Goal: Task Accomplishment & Management: Manage account settings

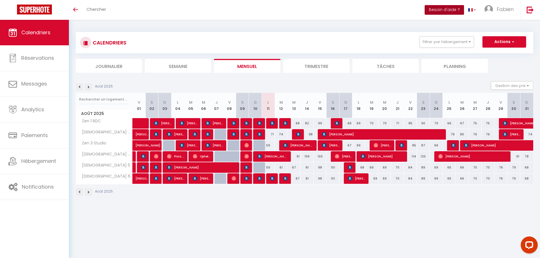
click at [441, 10] on button "Besoin d'aide ?" at bounding box center [443, 10] width 39 height 10
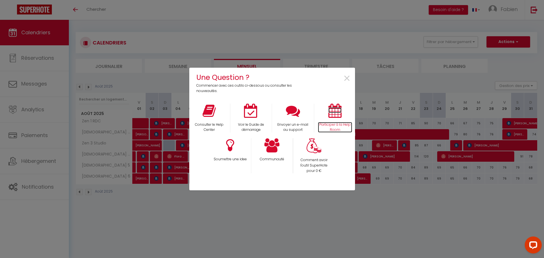
click at [336, 111] on icon at bounding box center [334, 111] width 13 height 14
click at [268, 146] on icon at bounding box center [271, 145] width 15 height 14
click at [208, 115] on icon at bounding box center [209, 111] width 13 height 14
click at [30, 163] on div "Une Question ? Commencer avec ces outils ci-dessous ou consulter les nouveautés…" at bounding box center [272, 129] width 544 height 258
click at [349, 76] on span "×" at bounding box center [347, 79] width 8 height 18
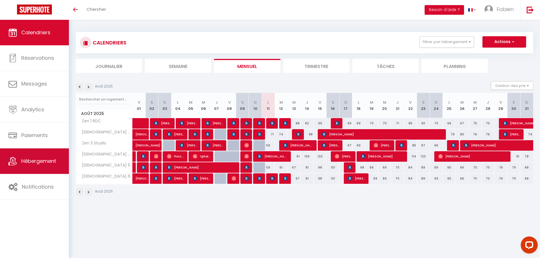
click at [29, 160] on span "Hébergement" at bounding box center [38, 161] width 35 height 7
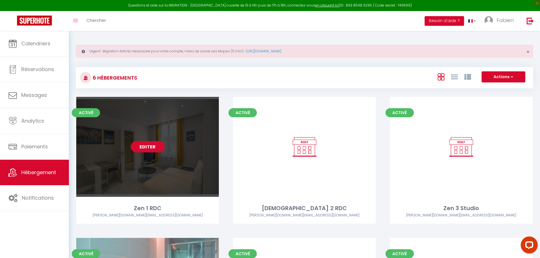
click at [151, 147] on link "Editer" at bounding box center [148, 146] width 34 height 11
select select "3"
select select "2"
select select "1"
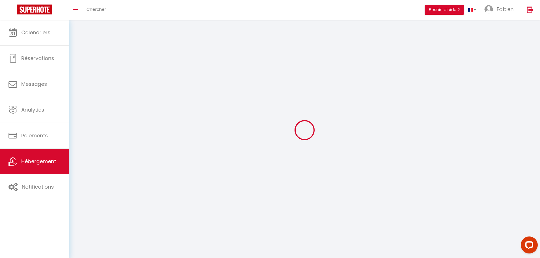
select select
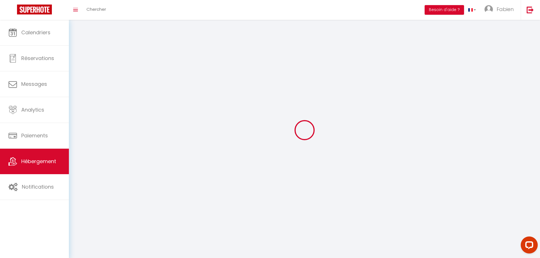
select select
checkbox input "false"
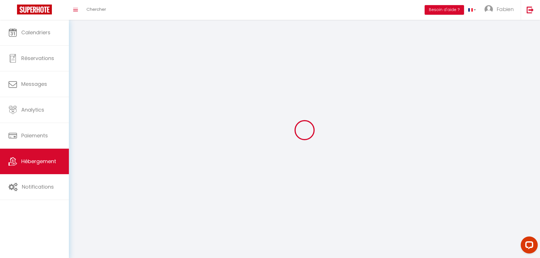
checkbox input "false"
select select
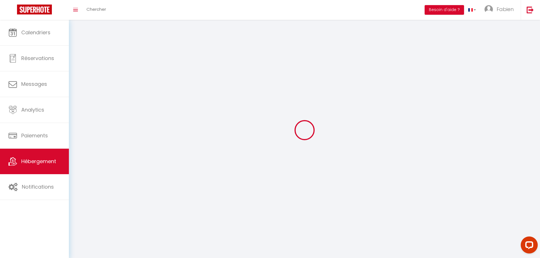
select select
checkbox input "false"
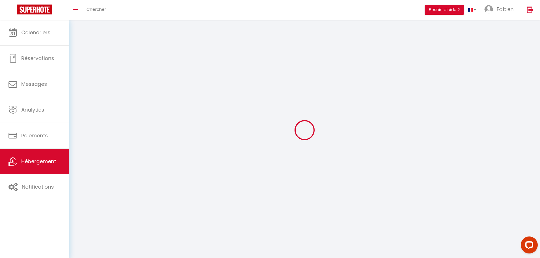
checkbox input "false"
select select
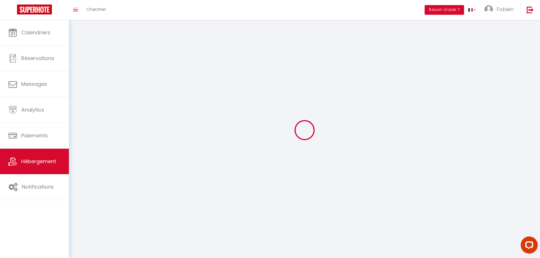
select select
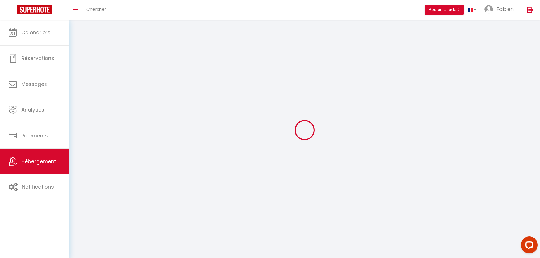
checkbox input "false"
select select
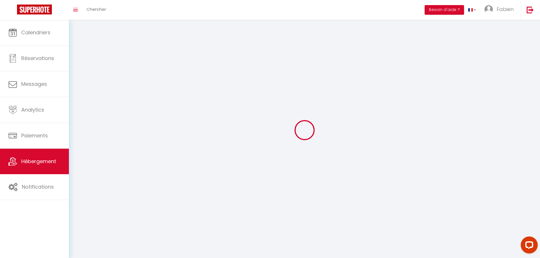
select select
select select "1"
select select
select select "28"
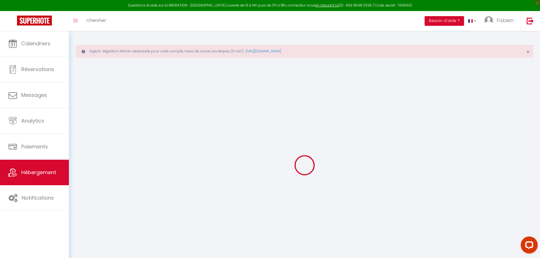
select select
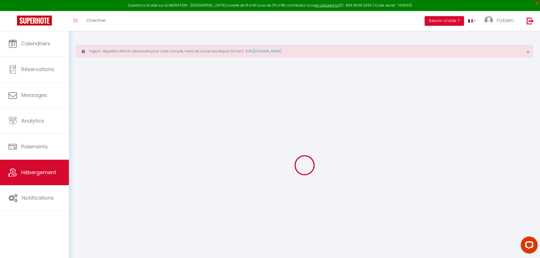
select select
checkbox input "false"
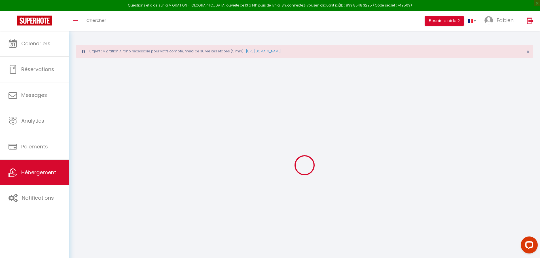
select select
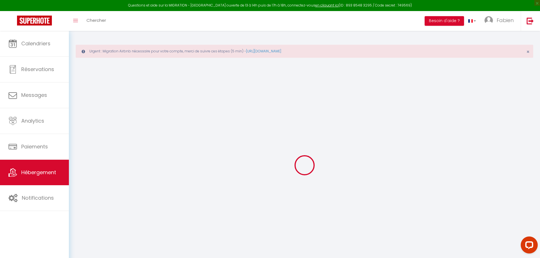
select select
checkbox input "false"
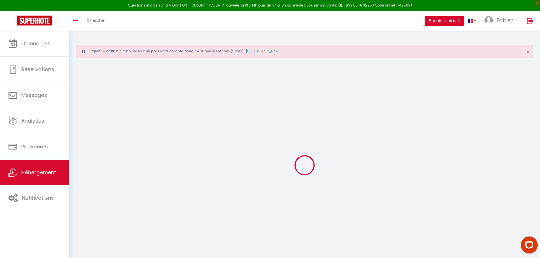
checkbox input "false"
select select
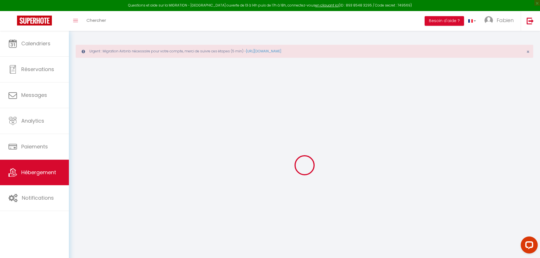
select select
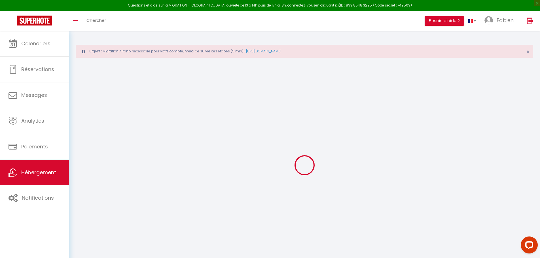
checkbox input "false"
select select
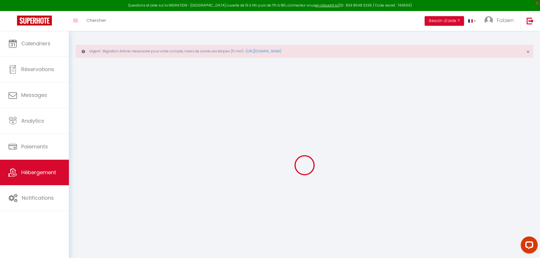
select select
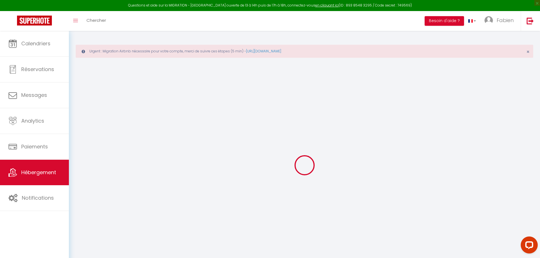
select select
checkbox input "false"
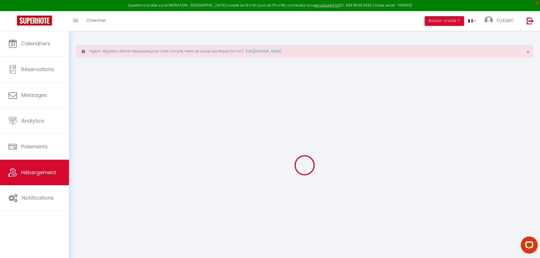
checkbox input "false"
select select
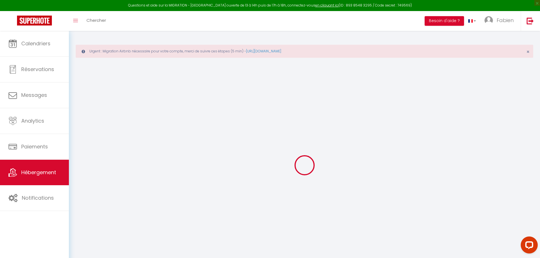
select select
checkbox input "false"
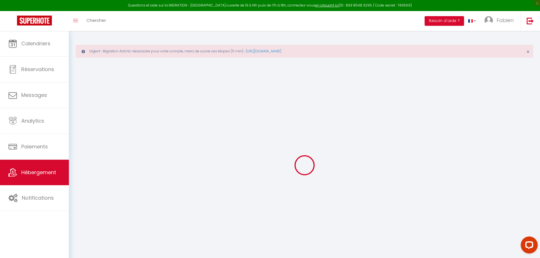
checkbox input "false"
select select
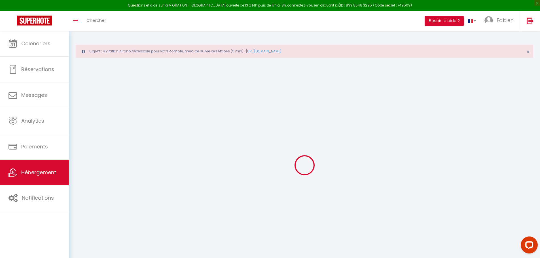
type input "Zen 1 RDC"
type input "Fabien"
type input "Lamotte"
type input "6, résidence Galande"
type input "92320"
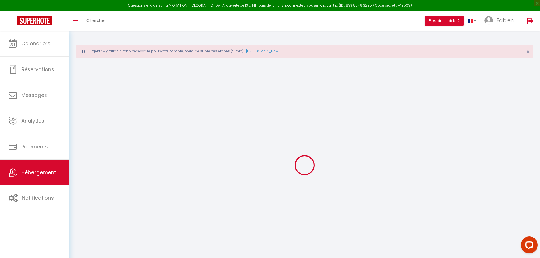
type input "Châtillon"
type input "40"
type input "6"
type input "30"
type input "500"
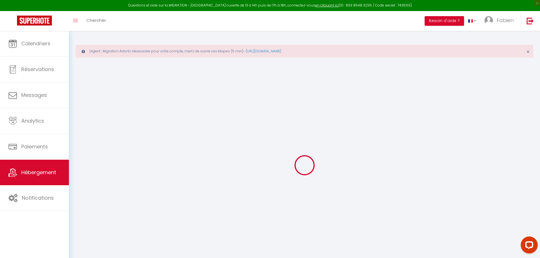
select select
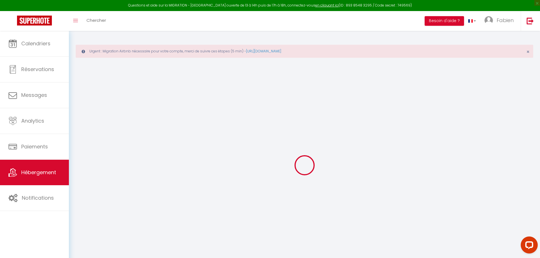
select select
type input "42 Rue Ambroise Cottet"
type input "10000"
type input "TROYES"
type input "[DOMAIN_NAME][EMAIL_ADDRESS][DOMAIN_NAME]"
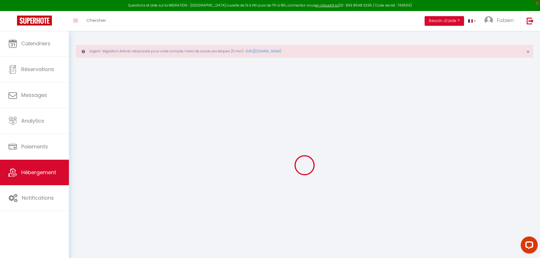
select select "14768"
checkbox input "false"
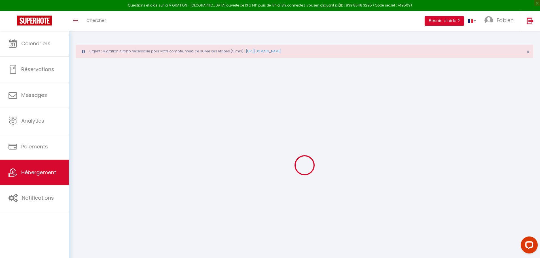
type input "0"
select select
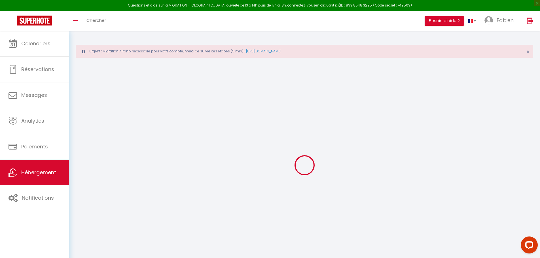
select select
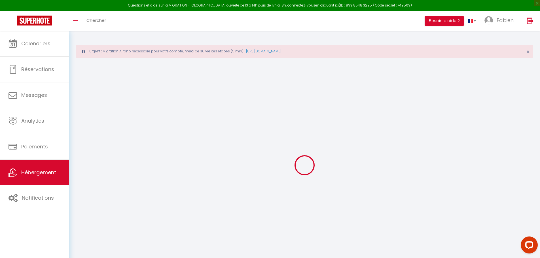
checkbox input "false"
select select
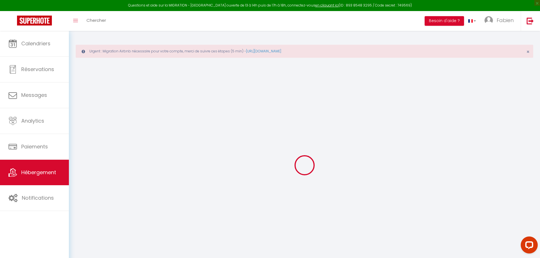
checkbox input "false"
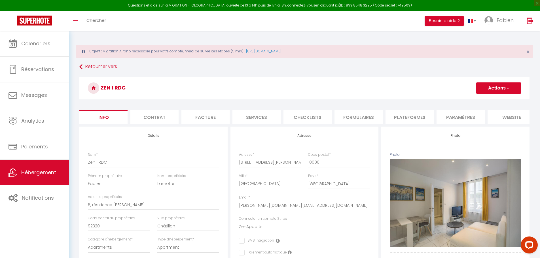
click at [511, 117] on li "website" at bounding box center [511, 117] width 48 height 14
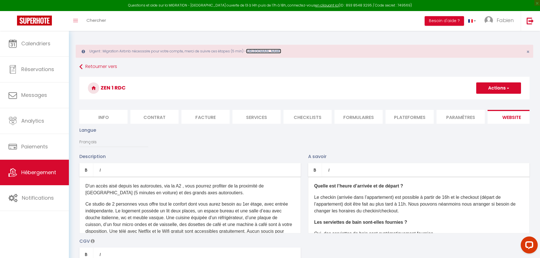
click at [276, 52] on link "https://superhote.com/migration-airbnb" at bounding box center [263, 51] width 35 height 5
click at [101, 116] on li "Info" at bounding box center [103, 117] width 48 height 14
select select
checkbox input "false"
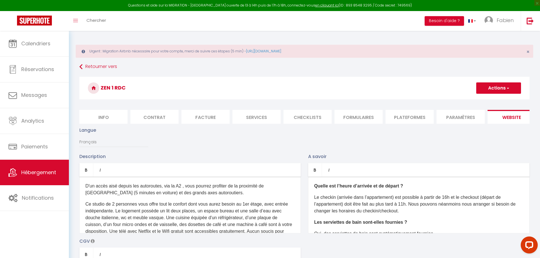
checkbox input "false"
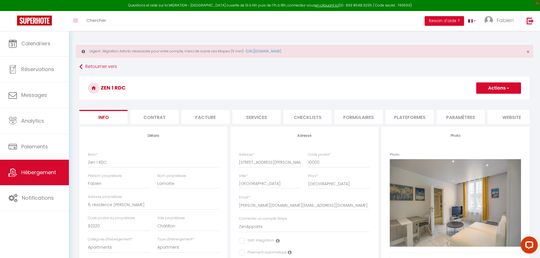
click at [403, 118] on li "Plateformes" at bounding box center [409, 117] width 48 height 14
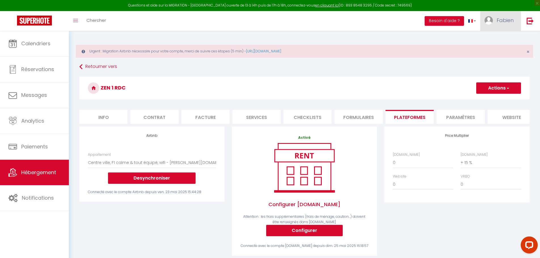
click at [502, 17] on span "Fabien" at bounding box center [504, 20] width 17 height 7
click at [495, 37] on link "Paramètres" at bounding box center [498, 40] width 42 height 10
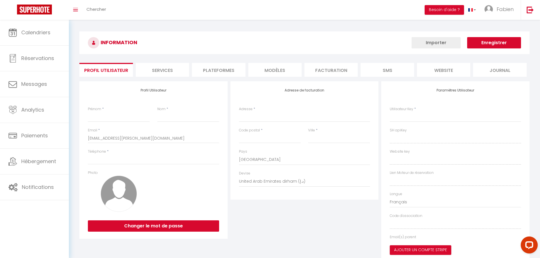
type input "Fabien"
type input "Lamotte"
type input "06 03 01 08 76"
type input "6, résidence de [GEOGRAPHIC_DATA]"
type input "92320"
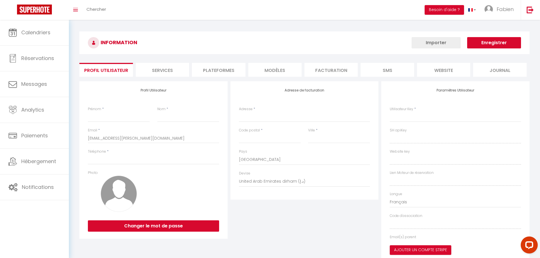
type input "Châtillon"
select select "28"
type input "tsxKXLfMRFTuEzNBs0I5c4qz1"
type input "Ah8tPxUXn4AEYTfl7be337yTL"
type input "[URL][DOMAIN_NAME]"
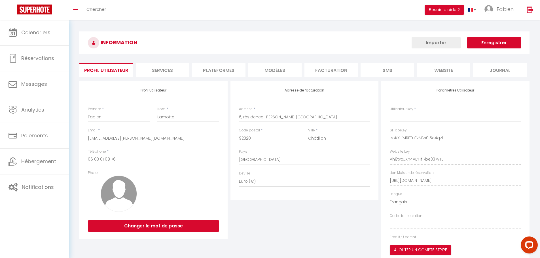
type input "tsxKXLfMRFTuEzNBs0I5c4qz1"
type input "Ah8tPxUXn4AEYTfl7be337yTL"
type input "[URL][DOMAIN_NAME]"
select select "fr"
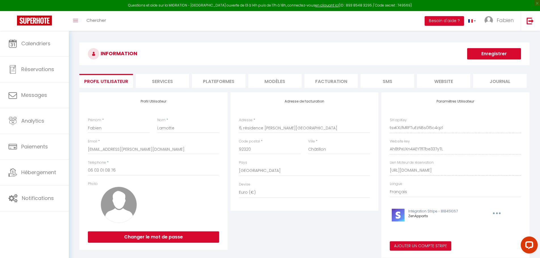
click at [221, 79] on li "Plateformes" at bounding box center [218, 81] width 53 height 14
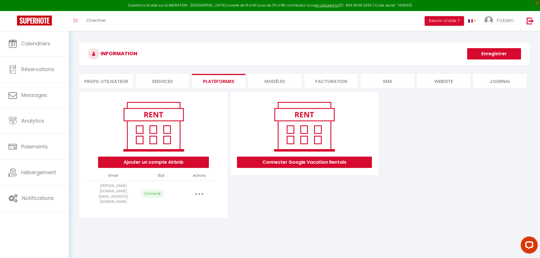
click at [201, 190] on button "button" at bounding box center [199, 194] width 16 height 9
click at [158, 222] on link "Reconnecter le compte" at bounding box center [174, 227] width 63 height 10
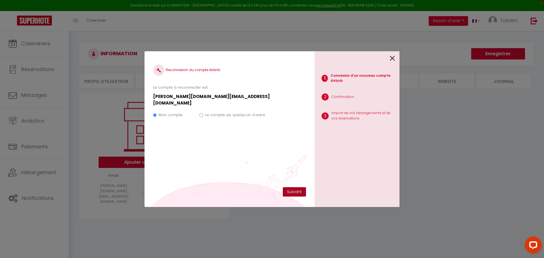
click at [297, 192] on button "Suivant" at bounding box center [294, 192] width 23 height 10
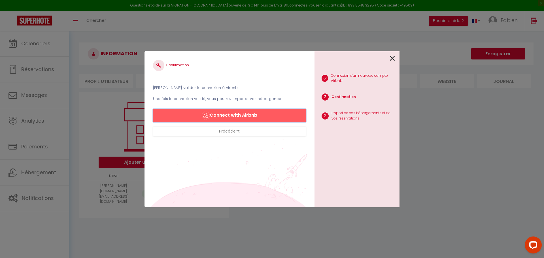
click at [238, 114] on button "Connect with Airbnb" at bounding box center [229, 116] width 153 height 14
click at [228, 115] on button "Connect with Airbnb" at bounding box center [229, 116] width 153 height 14
click at [244, 114] on button "Connect with Airbnb" at bounding box center [229, 116] width 153 height 14
click at [242, 130] on button "Précédent" at bounding box center [229, 132] width 153 height 10
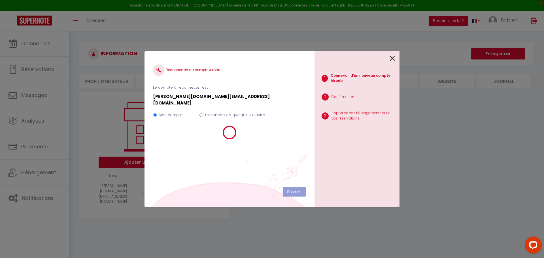
click at [394, 58] on icon at bounding box center [392, 58] width 5 height 8
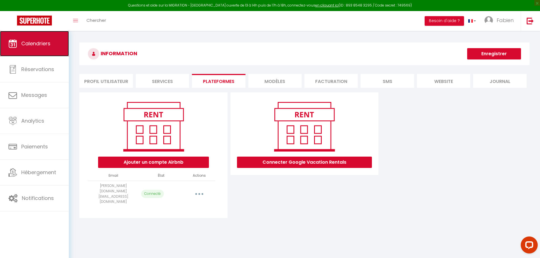
click at [44, 44] on span "Calendriers" at bounding box center [35, 43] width 29 height 7
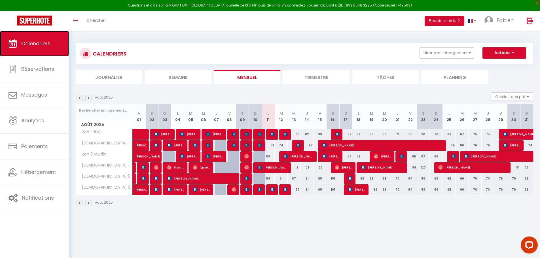
click at [27, 44] on span "Calendriers" at bounding box center [35, 43] width 29 height 7
click at [37, 42] on span "Calendriers" at bounding box center [35, 43] width 29 height 7
click at [88, 98] on img at bounding box center [88, 98] width 6 height 6
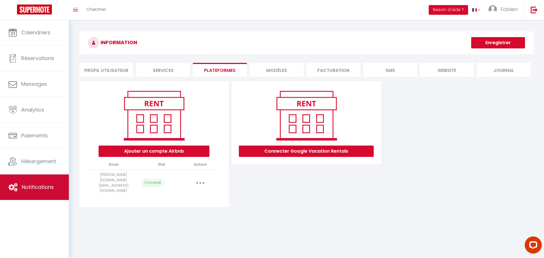
select select "13651"
select select "38220"
select select "46527"
select select "72435"
select select "21347"
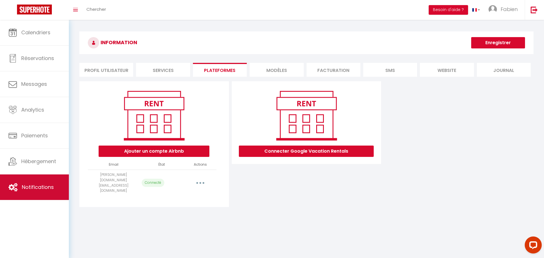
select select "41627"
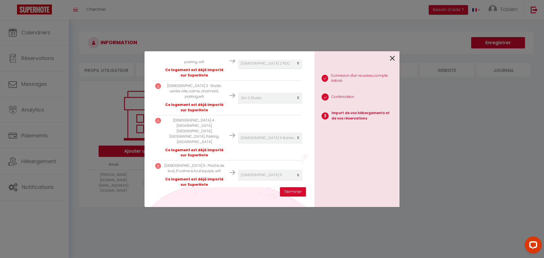
scroll to position [169, 0]
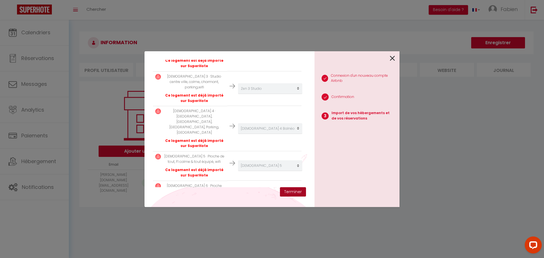
click at [289, 190] on button "Terminer" at bounding box center [293, 192] width 26 height 10
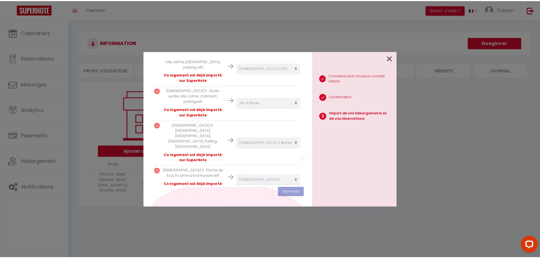
scroll to position [183, 0]
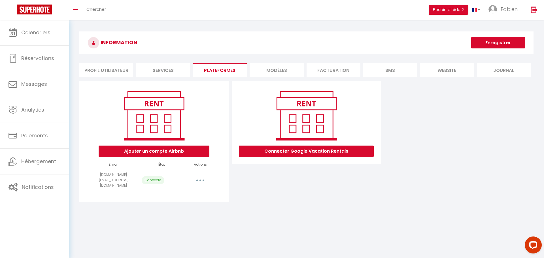
select select "13651"
select select "38220"
select select "46527"
select select "72435"
select select "21347"
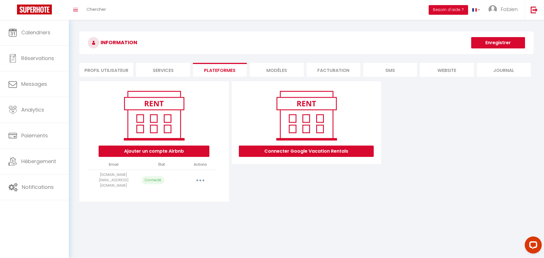
select select "41627"
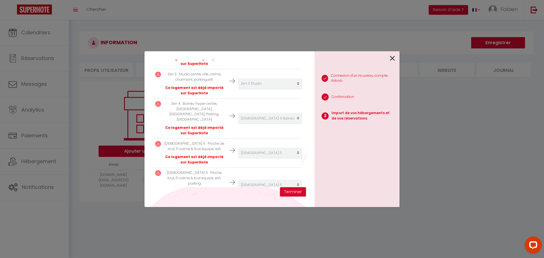
scroll to position [169, 0]
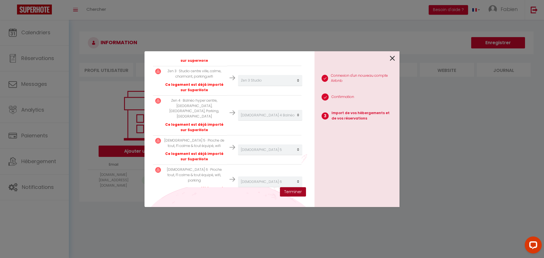
click at [294, 190] on button "Terminer" at bounding box center [293, 192] width 26 height 10
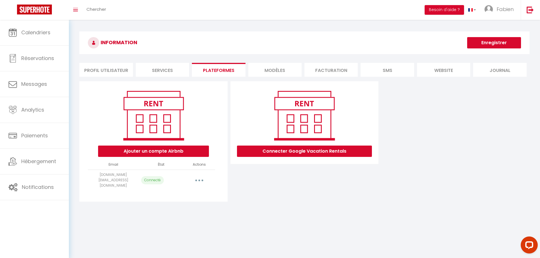
click at [161, 72] on li "Services" at bounding box center [162, 70] width 53 height 14
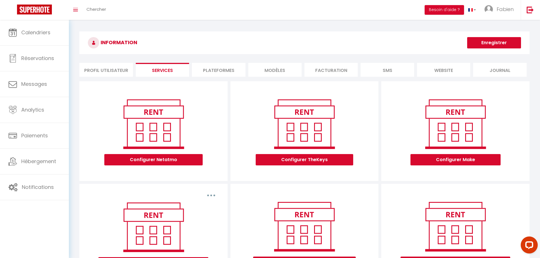
click at [265, 69] on li "MODÈLES" at bounding box center [274, 70] width 53 height 14
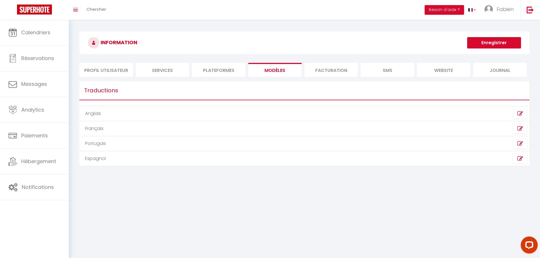
click at [220, 70] on li "Plateformes" at bounding box center [218, 70] width 53 height 14
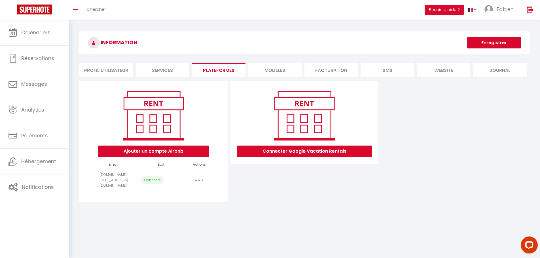
click at [199, 176] on button "button" at bounding box center [199, 180] width 16 height 9
click at [171, 211] on link "Reconnecter le compte" at bounding box center [174, 214] width 63 height 10
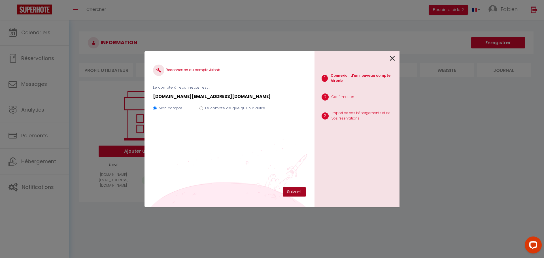
click at [293, 193] on button "Suivant" at bounding box center [294, 192] width 23 height 10
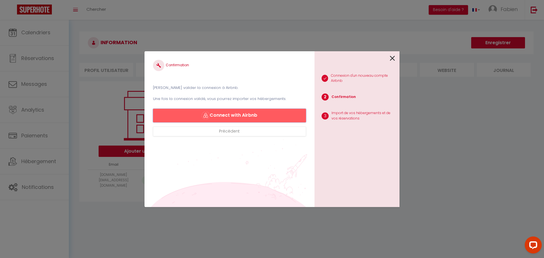
click at [240, 115] on button "Connect with Airbnb" at bounding box center [229, 116] width 153 height 14
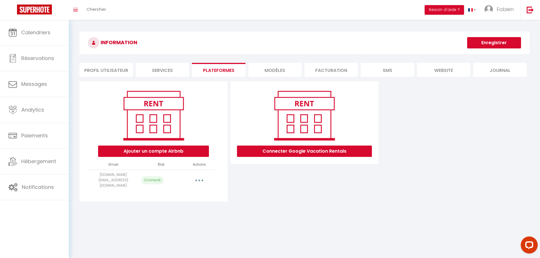
select select "13651"
select select "38220"
select select "46527"
select select "72435"
select select "21347"
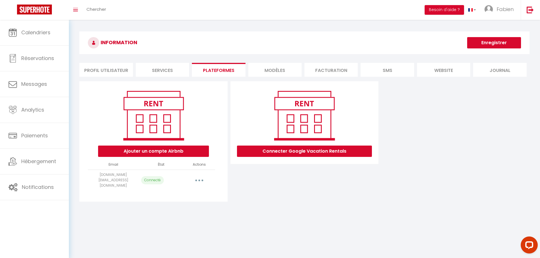
select select "41627"
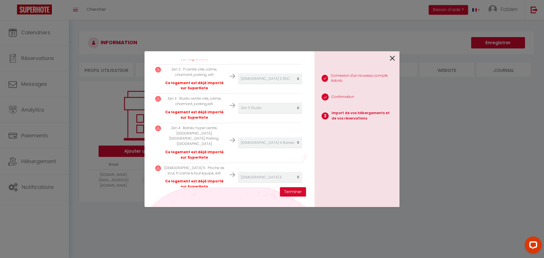
scroll to position [169, 0]
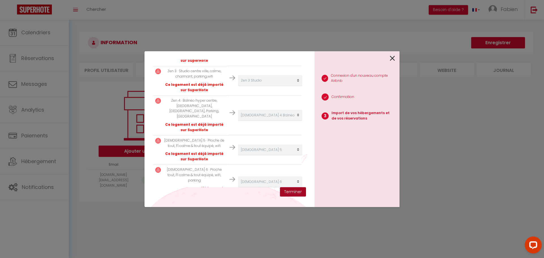
click at [292, 193] on button "Terminer" at bounding box center [293, 192] width 26 height 10
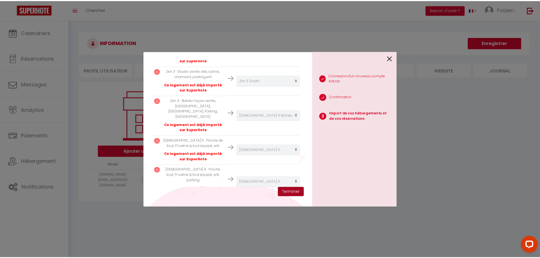
scroll to position [183, 0]
